Goal: Information Seeking & Learning: Find specific page/section

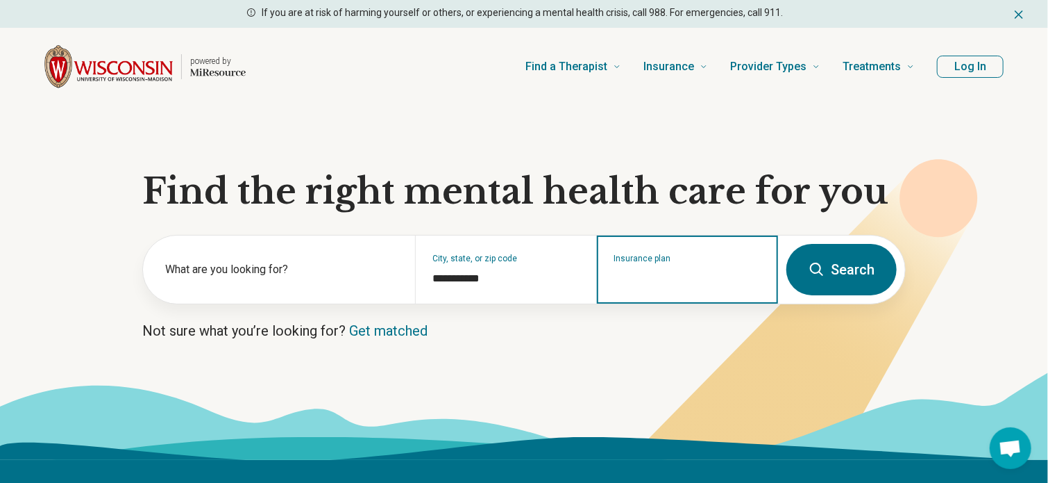
click at [684, 287] on div "Insurance plan" at bounding box center [687, 269] width 181 height 68
click at [618, 324] on div "Quartz" at bounding box center [629, 329] width 60 height 28
type input "******"
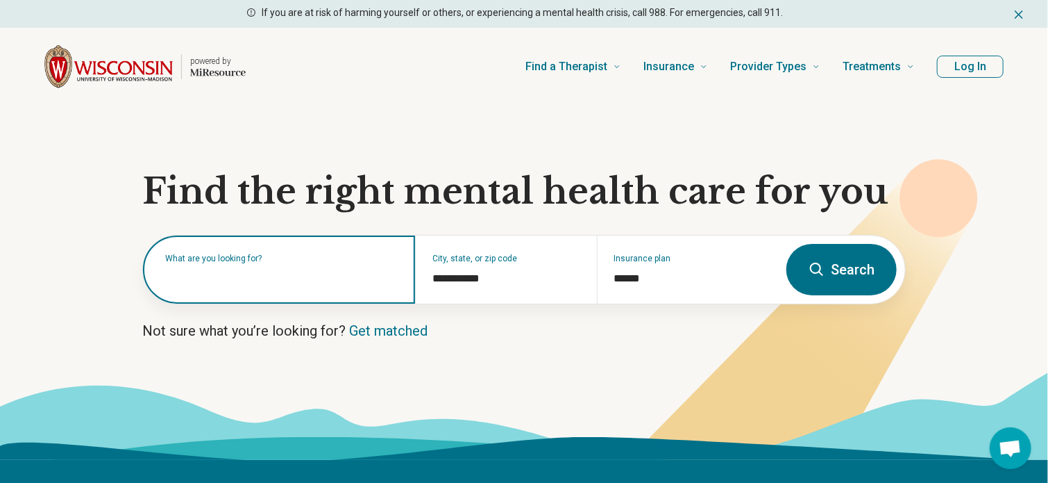
click at [235, 278] on input "text" at bounding box center [281, 276] width 233 height 17
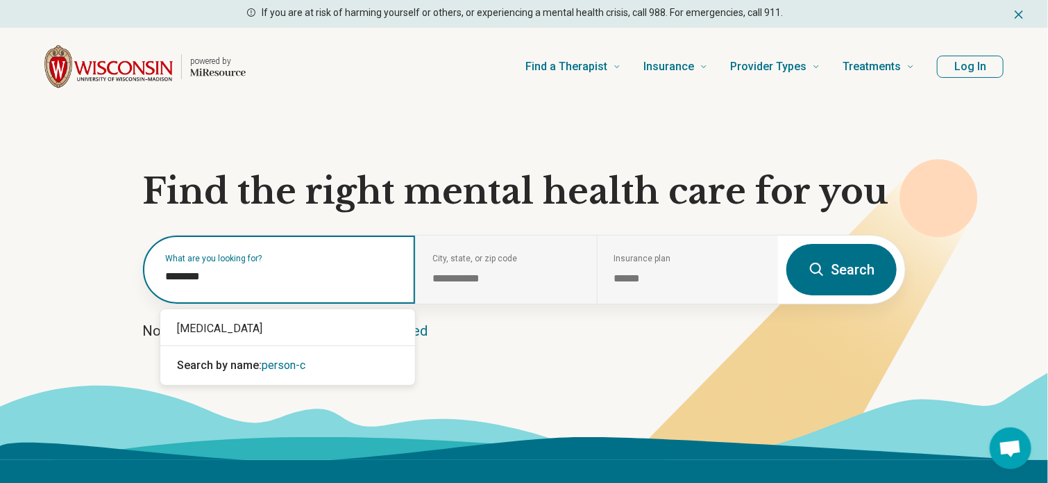
type input "*********"
click at [277, 331] on div "[MEDICAL_DATA]" at bounding box center [287, 329] width 255 height 28
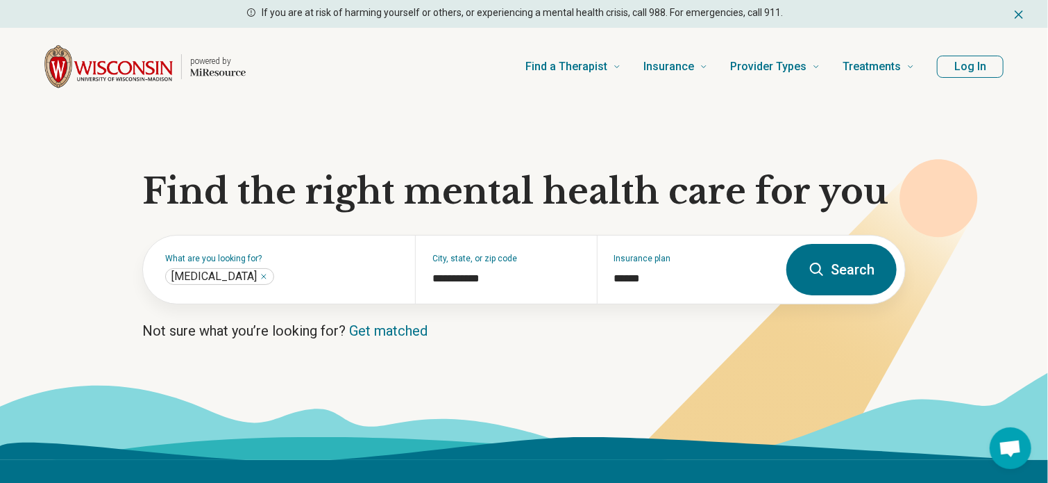
click at [856, 268] on button "Search" at bounding box center [842, 269] width 110 height 51
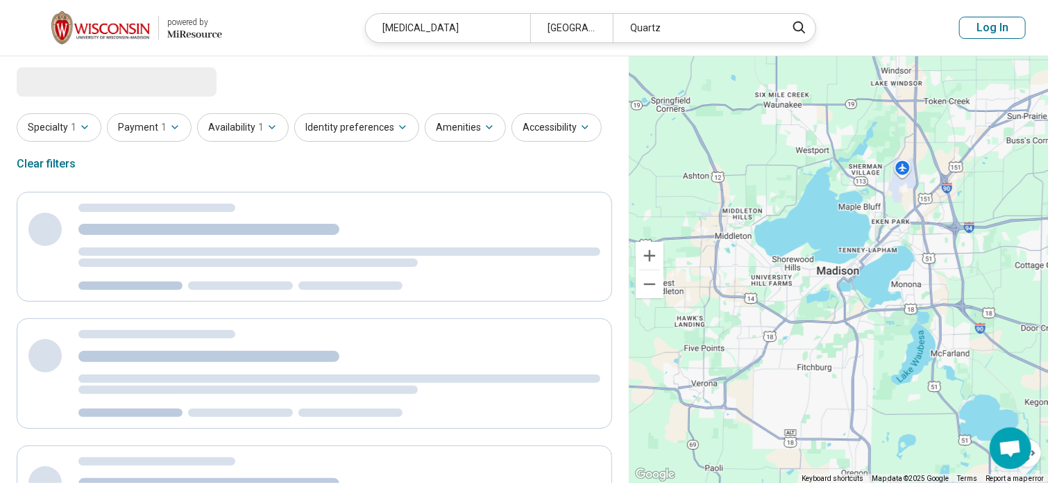
select select "***"
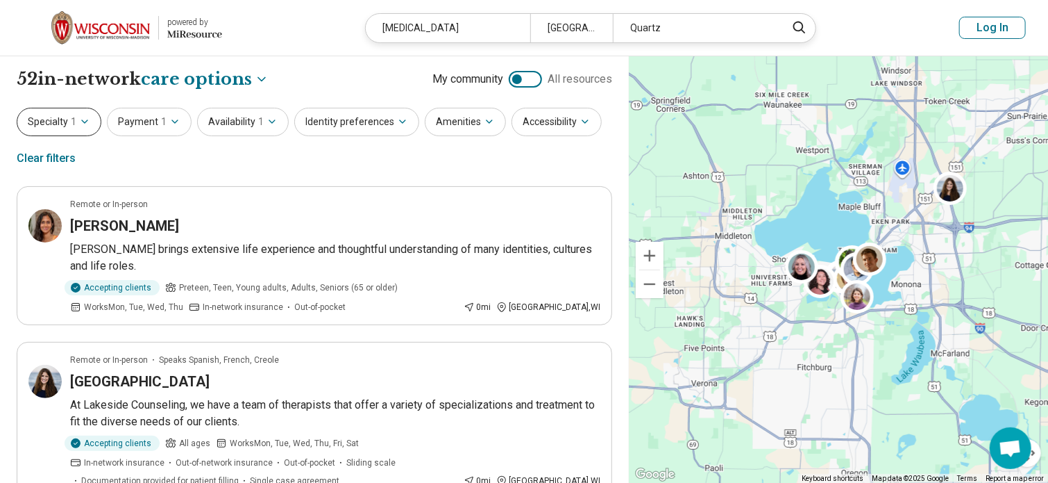
click at [67, 118] on button "Specialty 1" at bounding box center [59, 122] width 85 height 28
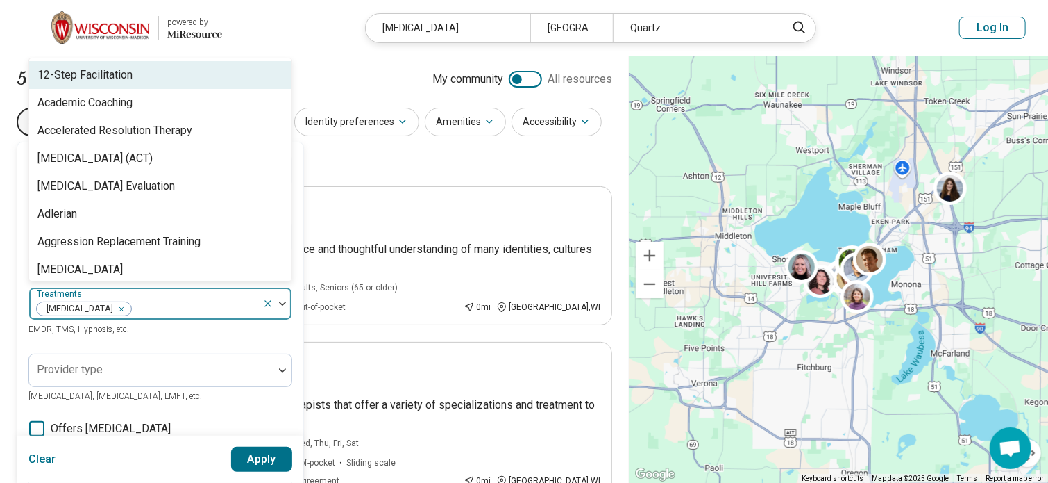
click at [261, 305] on div "Areas of focus Anxiety, [MEDICAL_DATA], Self-Esteem, etc. Modalities Talk Thera…" at bounding box center [160, 424] width 264 height 543
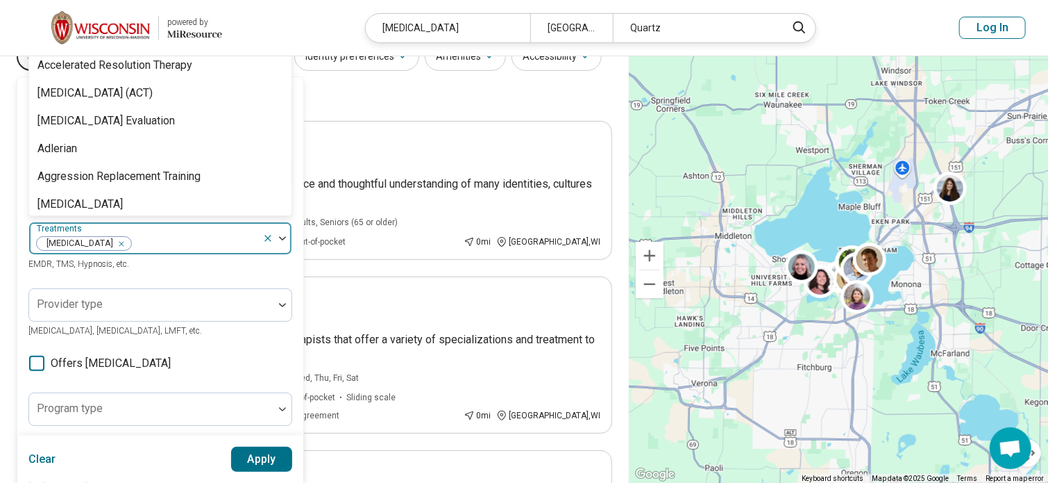
scroll to position [72, 0]
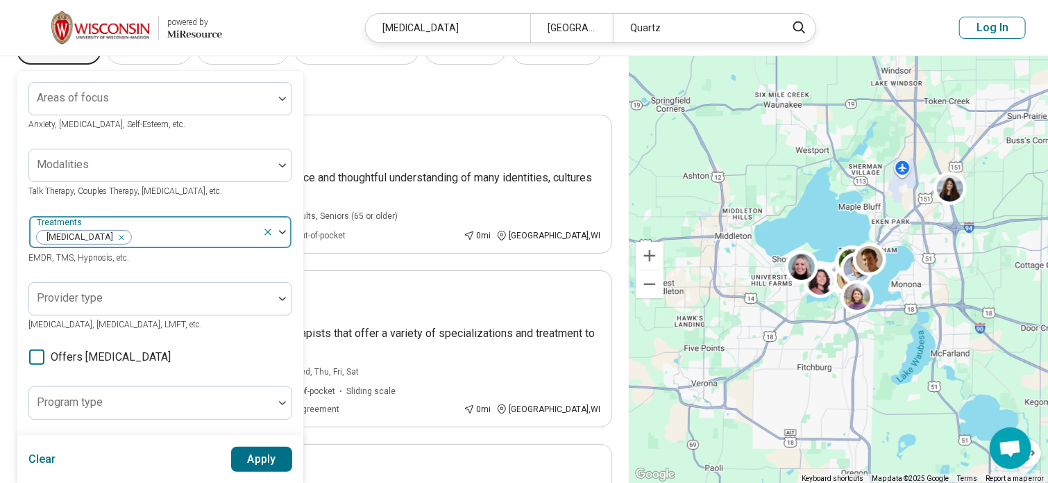
click at [271, 235] on icon at bounding box center [267, 231] width 11 height 11
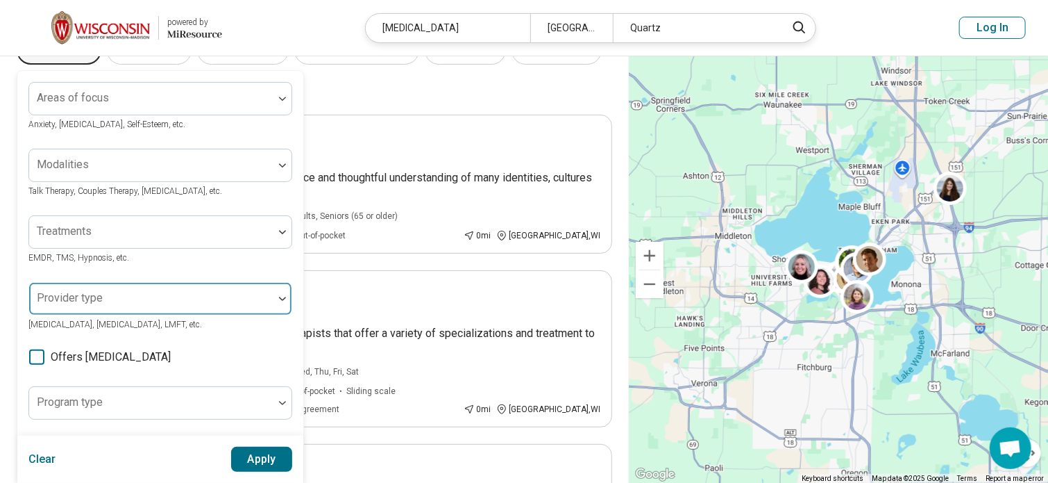
click at [197, 287] on div at bounding box center [151, 298] width 244 height 31
type input "*"
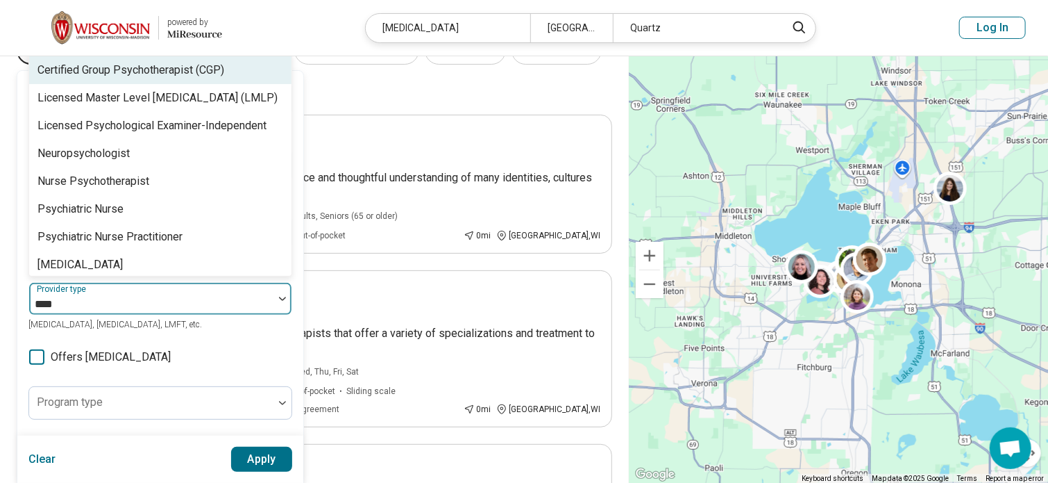
type input "*****"
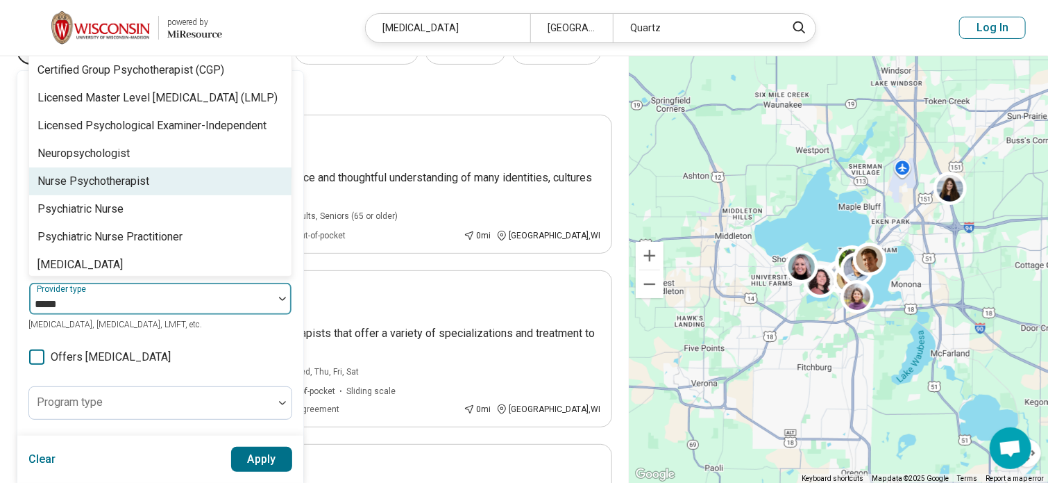
scroll to position [89, 0]
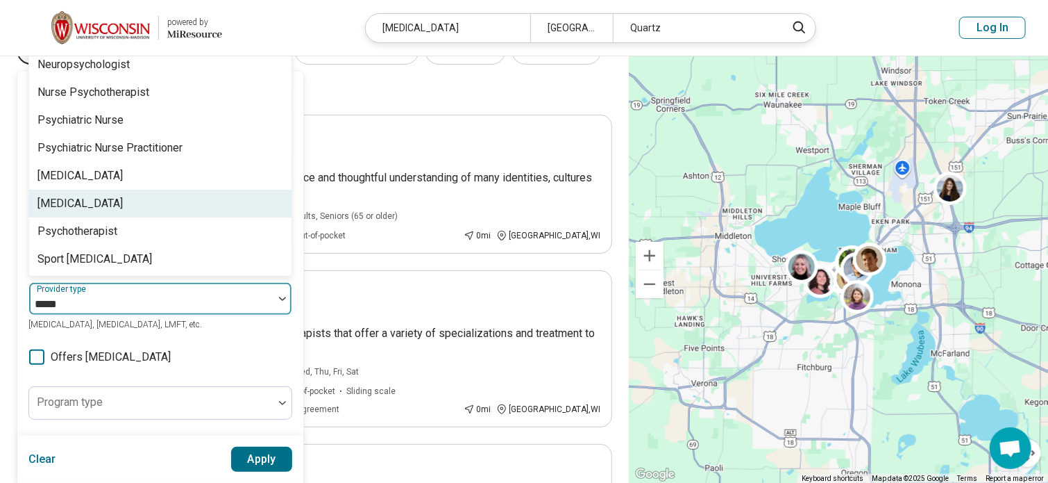
click at [135, 201] on div "[MEDICAL_DATA]" at bounding box center [160, 204] width 262 height 28
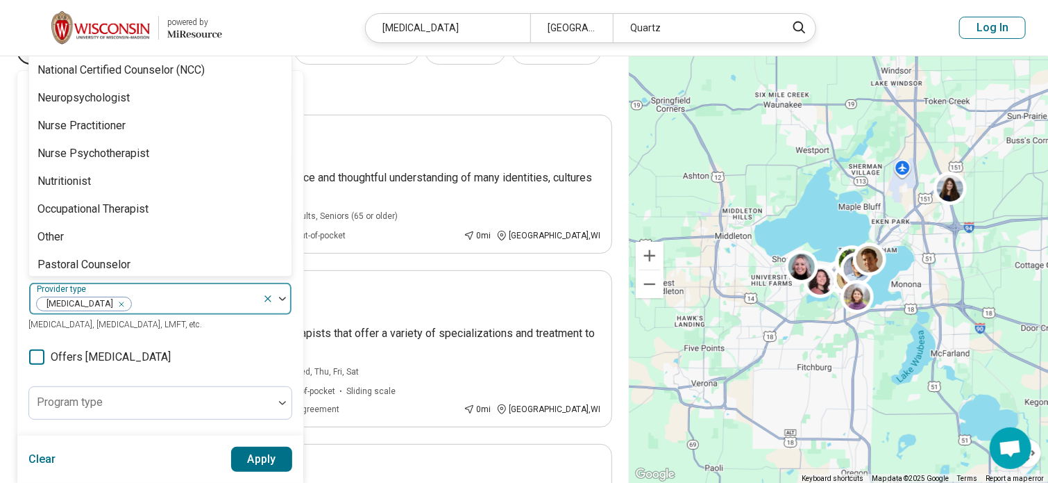
scroll to position [0, 0]
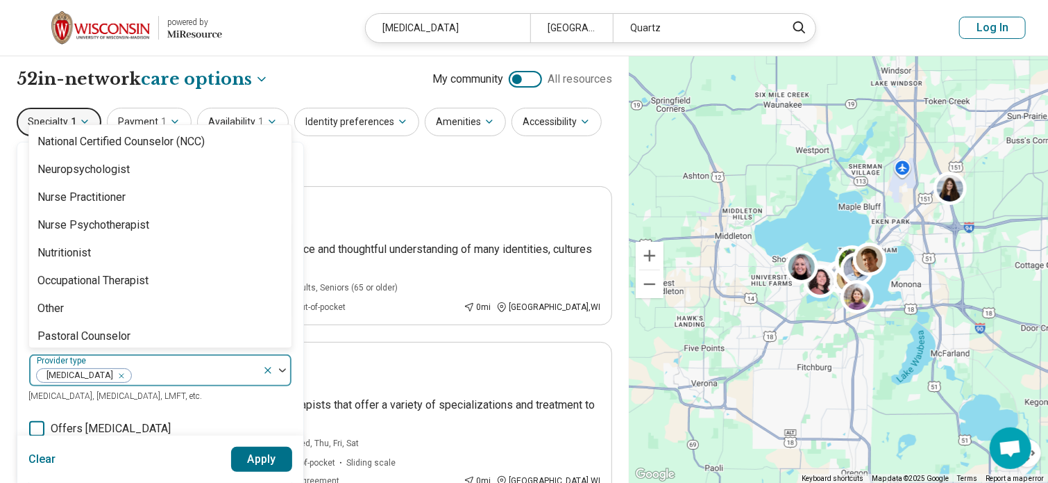
click at [199, 410] on div "Areas of focus Anxiety, [MEDICAL_DATA], Self-Esteem, etc. Modalities Talk Thera…" at bounding box center [160, 424] width 264 height 543
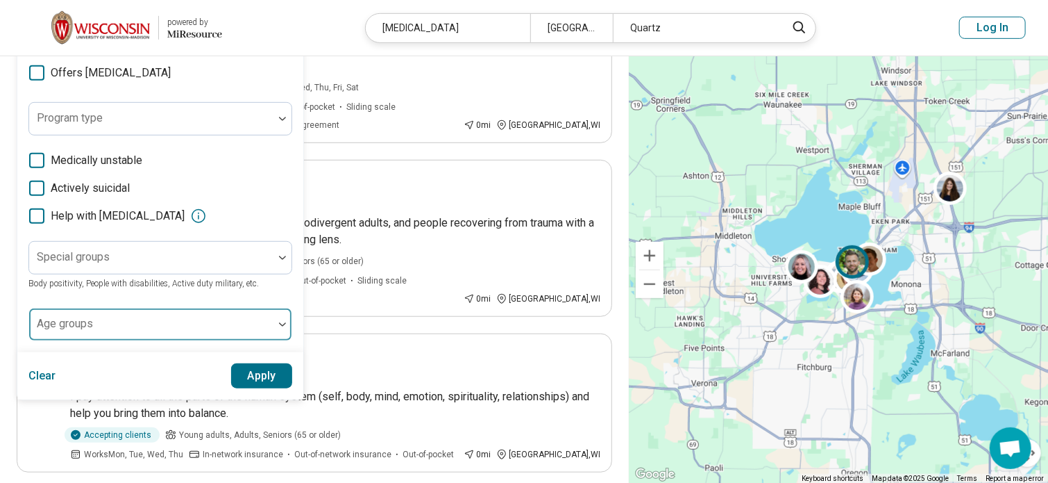
scroll to position [333, 0]
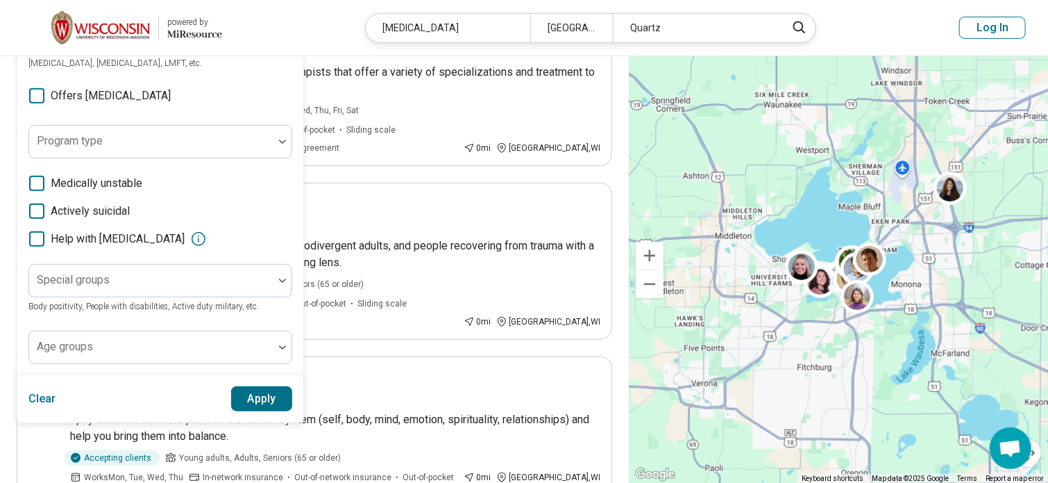
click at [264, 401] on button "Apply" at bounding box center [262, 398] width 62 height 25
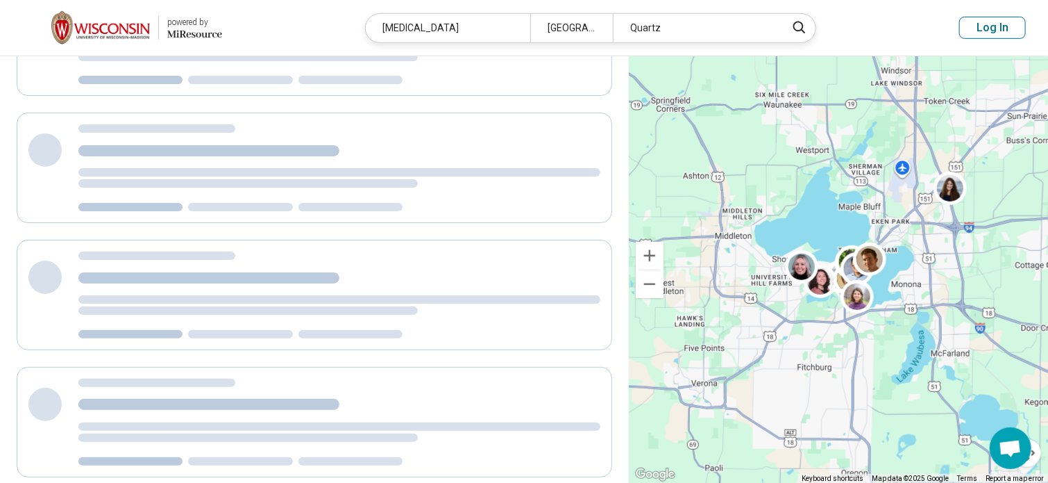
scroll to position [0, 0]
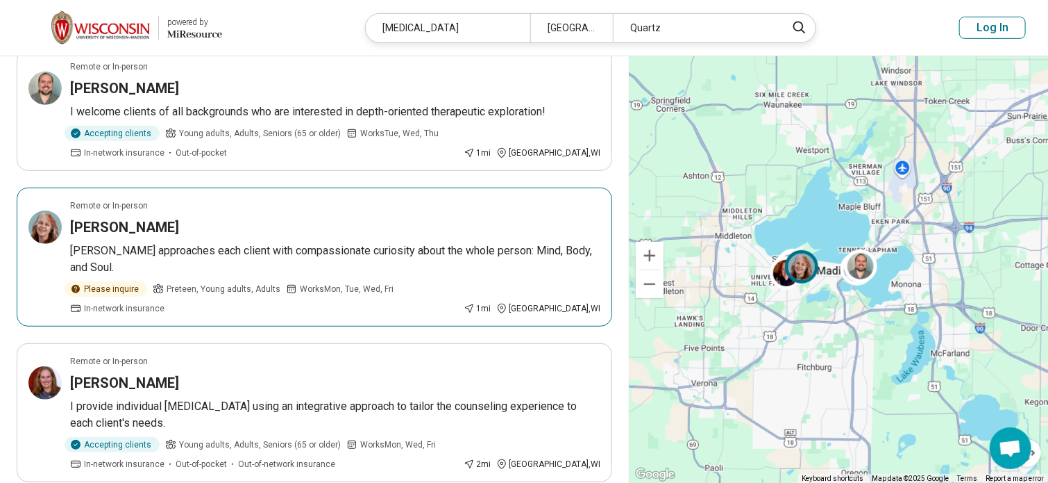
scroll to position [313, 0]
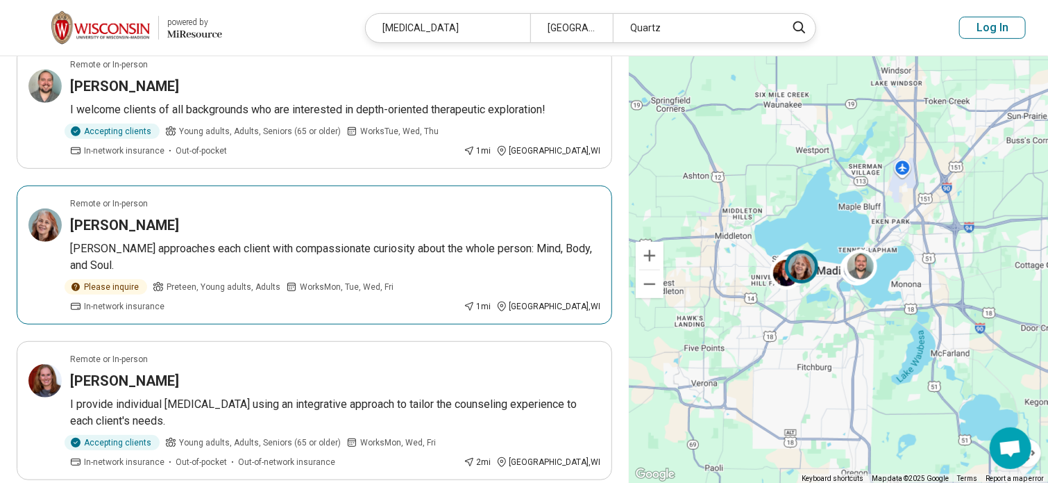
click at [320, 215] on div "[PERSON_NAME]" at bounding box center [335, 224] width 530 height 19
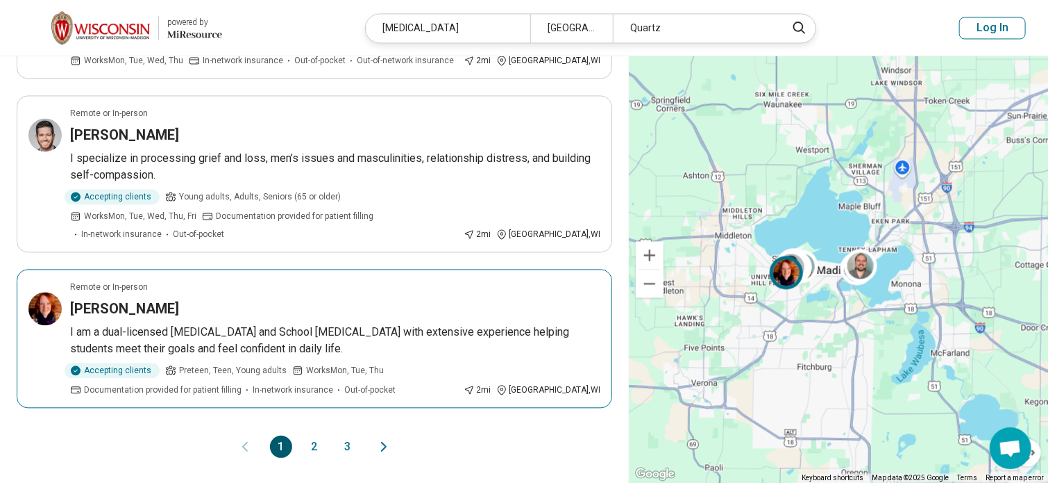
scroll to position [1325, 0]
